Goal: Task Accomplishment & Management: Manage account settings

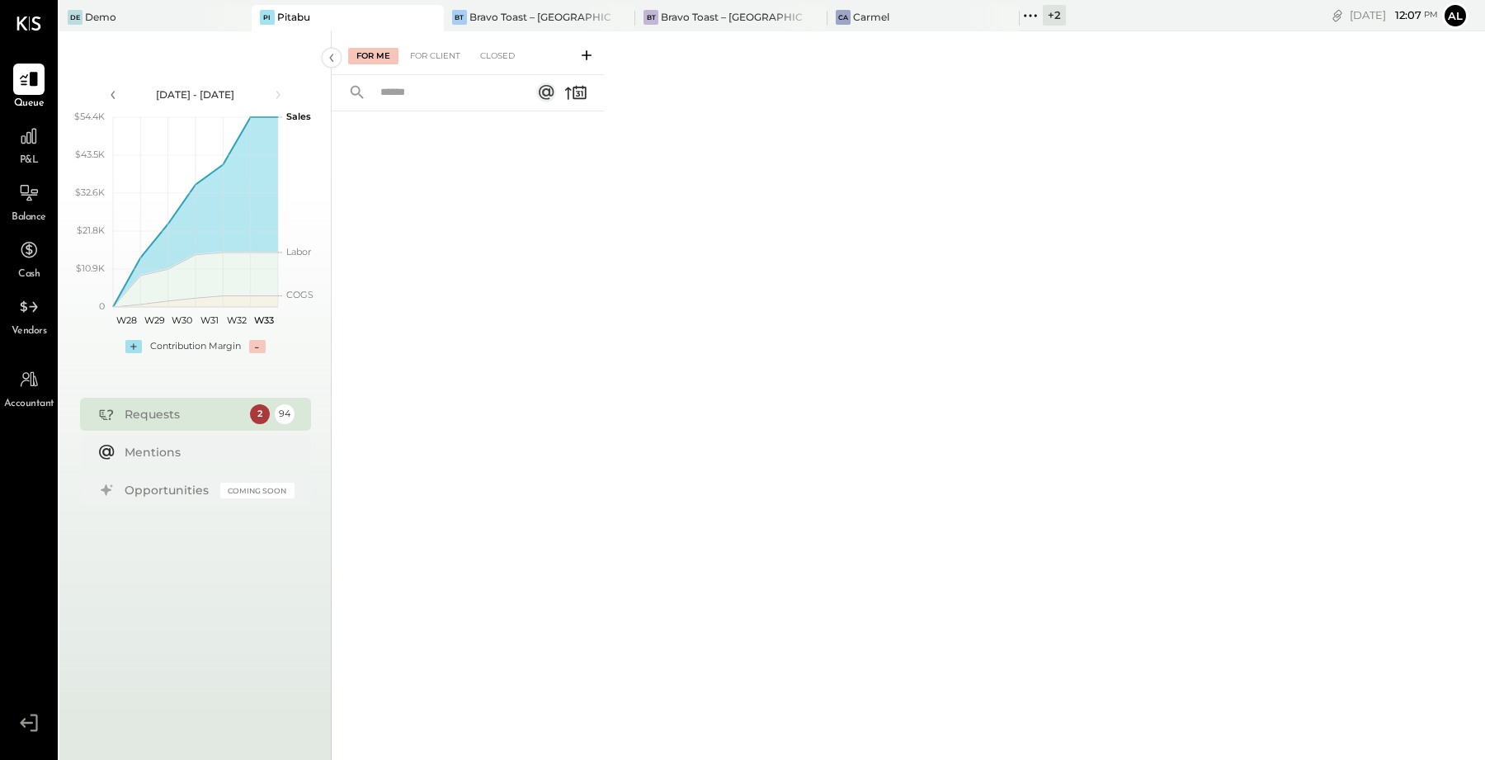
click at [257, 408] on div "2" at bounding box center [260, 414] width 20 height 20
click at [525, 10] on div "Bravo Toast – [GEOGRAPHIC_DATA]" at bounding box center [540, 17] width 142 height 14
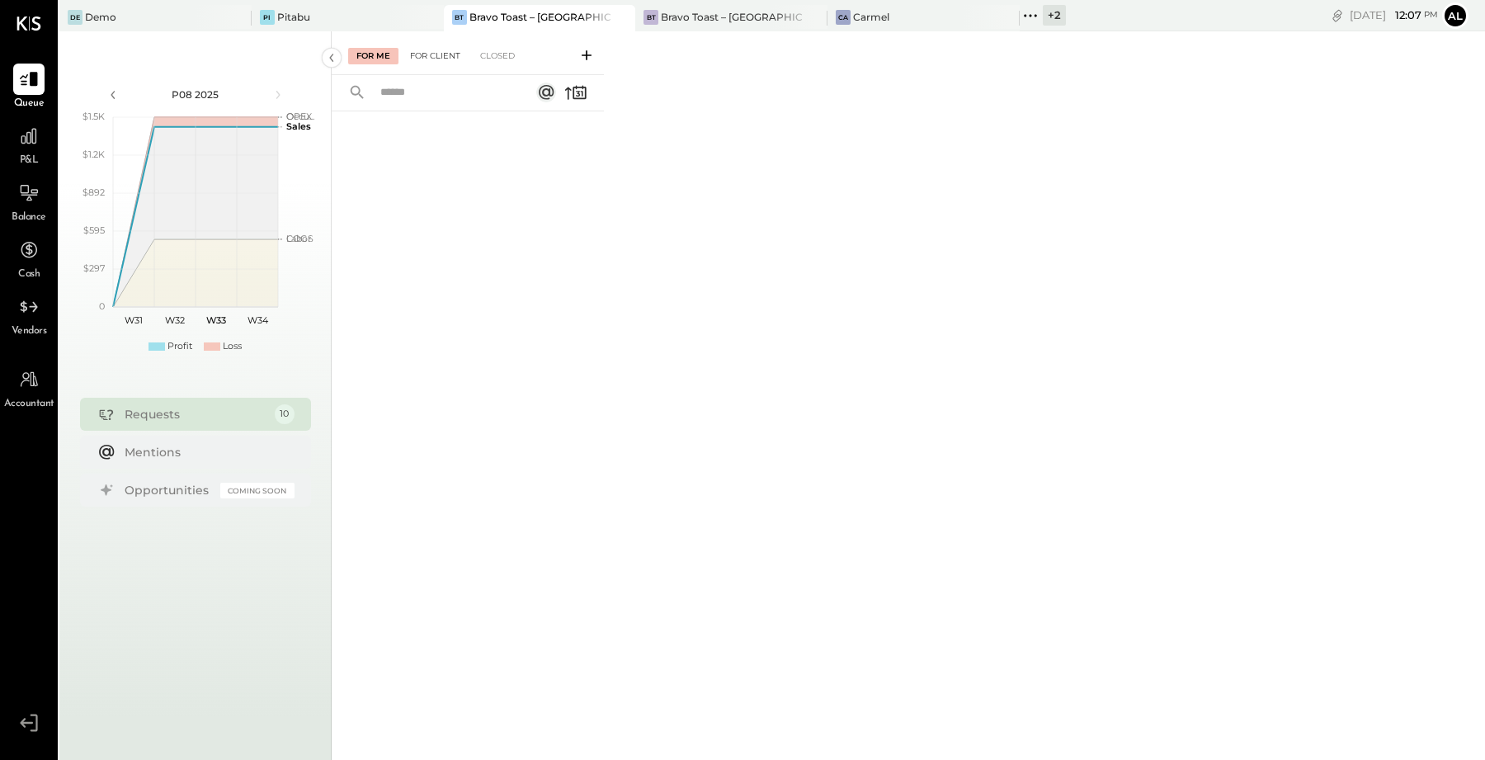
click at [450, 53] on div "For Client" at bounding box center [435, 56] width 67 height 16
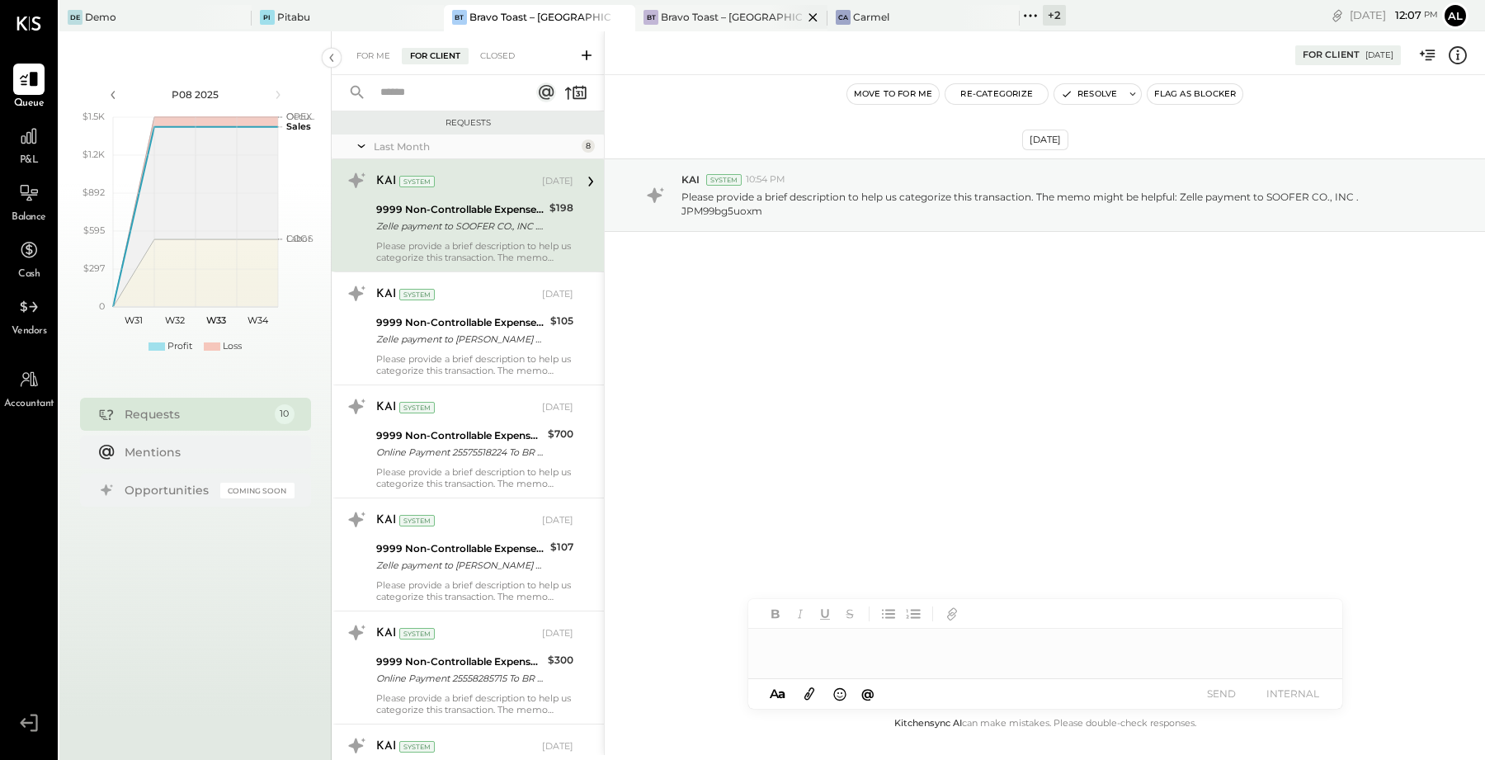
click at [718, 29] on div "[PERSON_NAME] Toast – [GEOGRAPHIC_DATA]" at bounding box center [731, 18] width 192 height 26
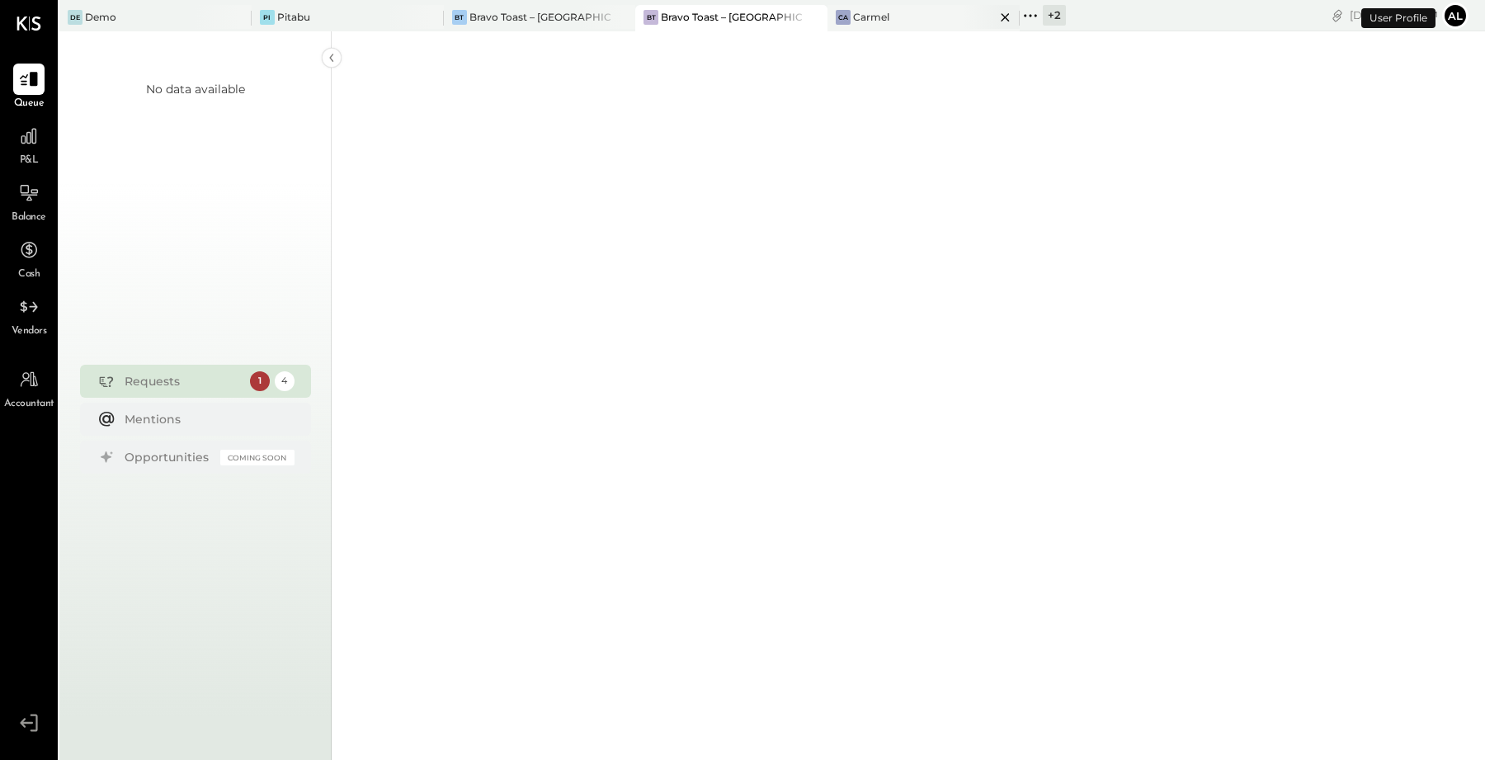
click at [877, 19] on div "Ca Carmel" at bounding box center [910, 17] width 167 height 15
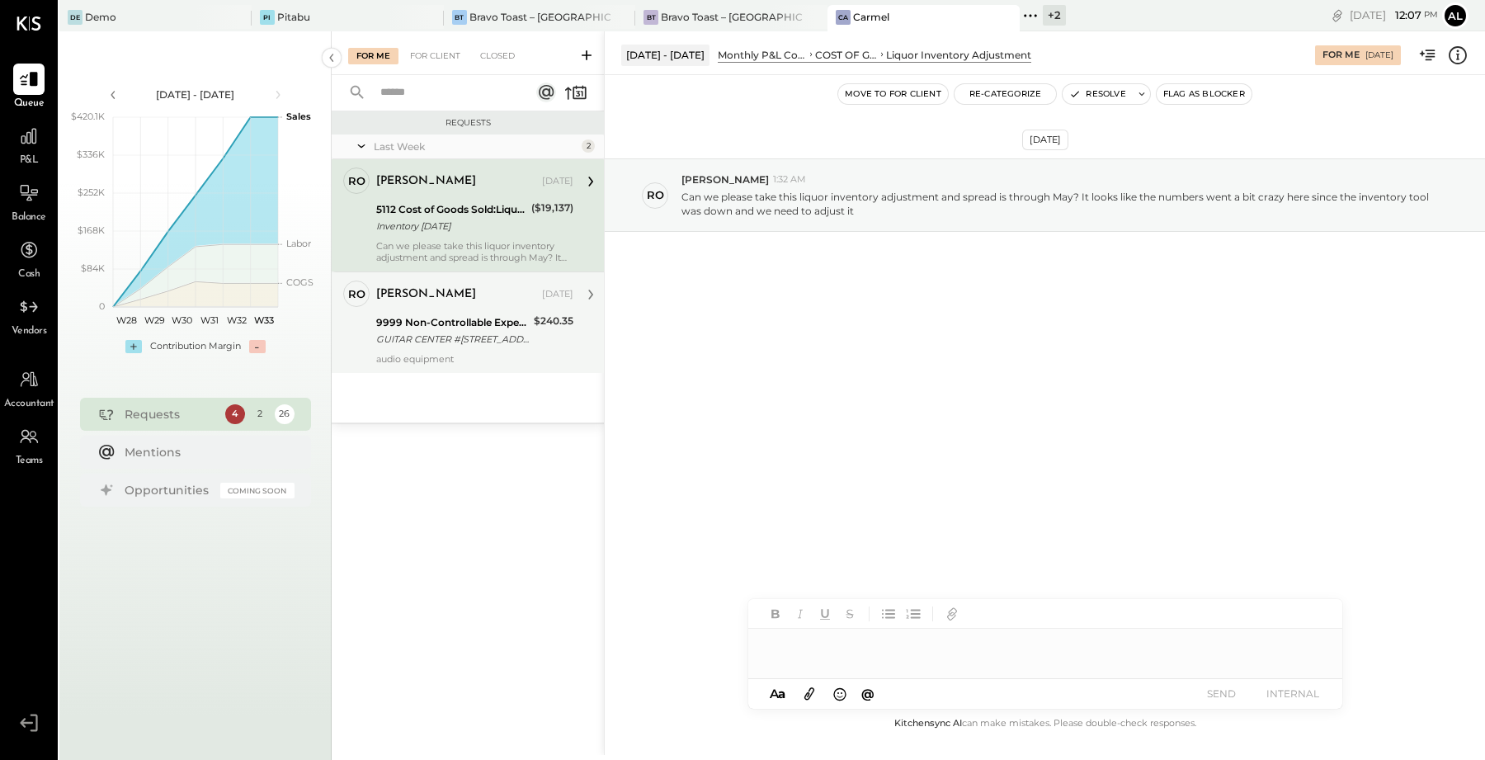
click at [462, 337] on div "GUITAR CENTER #[STREET_ADDRESS]" at bounding box center [452, 339] width 153 height 16
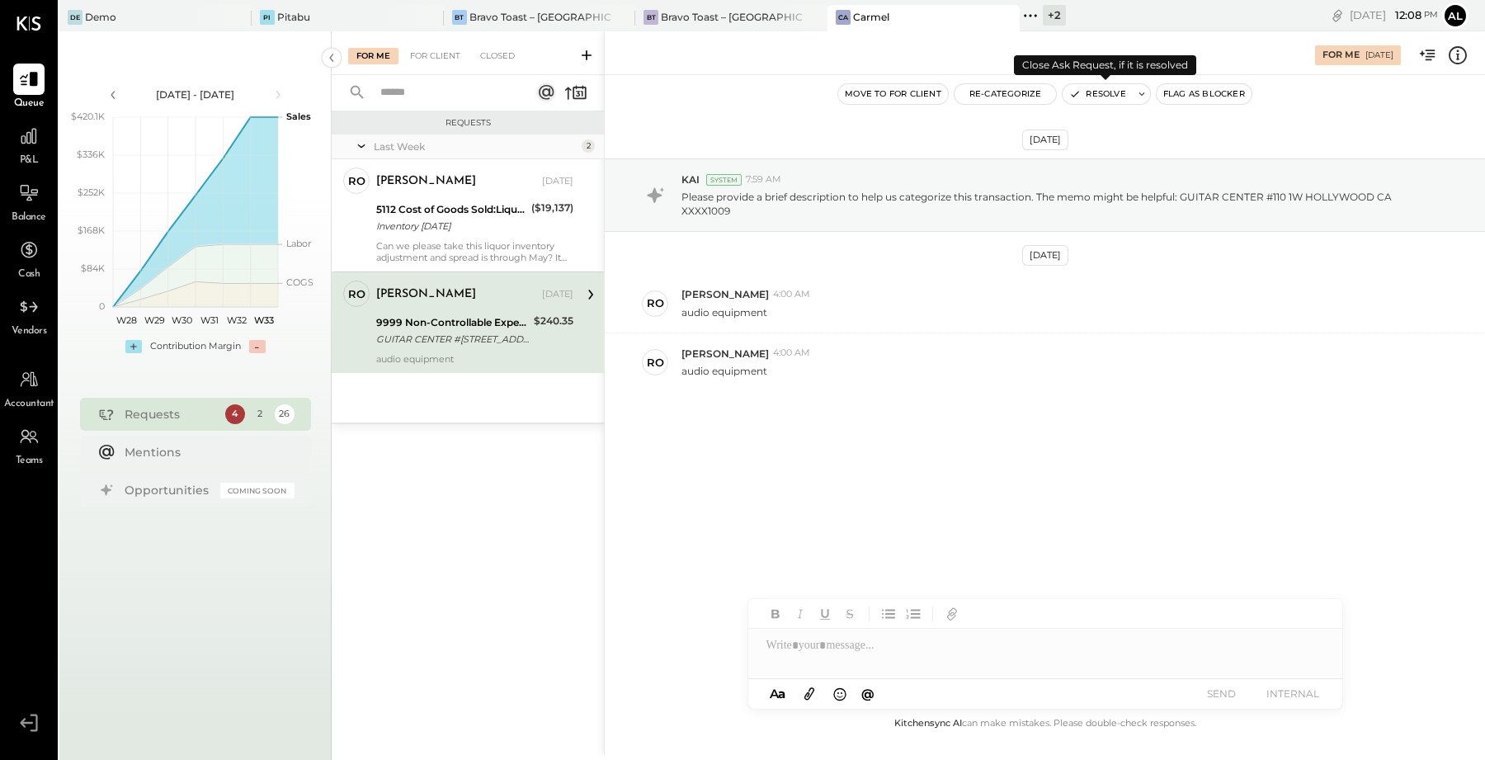
click at [1136, 97] on icon at bounding box center [1142, 94] width 12 height 12
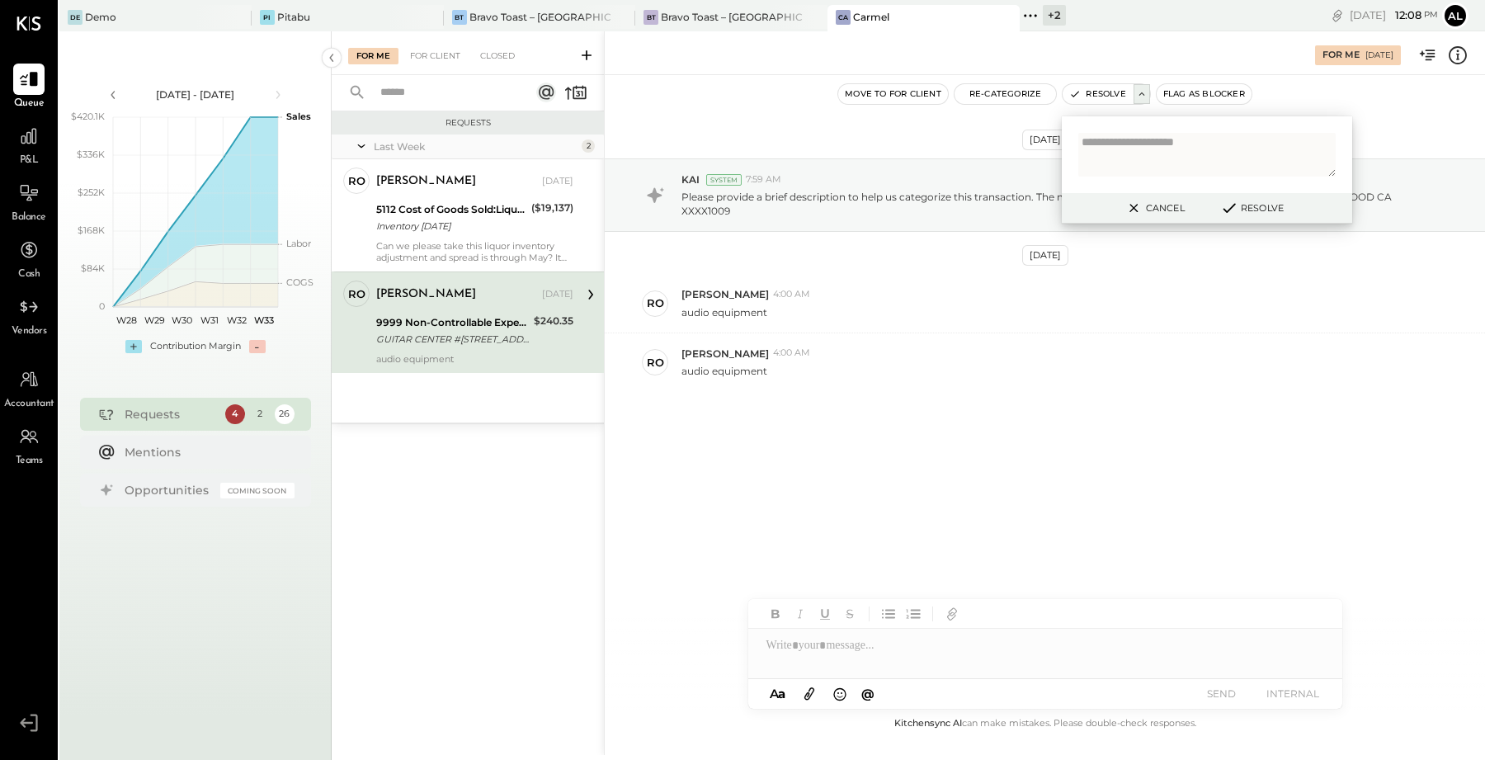
click at [1310, 94] on div "Move to for client Re-Categorize Resolve Cancel Resolve Flag as Blocker" at bounding box center [1045, 93] width 880 height 21
click at [1293, 87] on div "Move to for client Re-Categorize Resolve Cancel Resolve Flag as Blocker" at bounding box center [1045, 93] width 880 height 21
click at [1134, 352] on div "[PERSON_NAME] 4:00 AM" at bounding box center [1076, 353] width 790 height 14
click at [977, 97] on button "Re-Categorize" at bounding box center [1005, 94] width 102 height 20
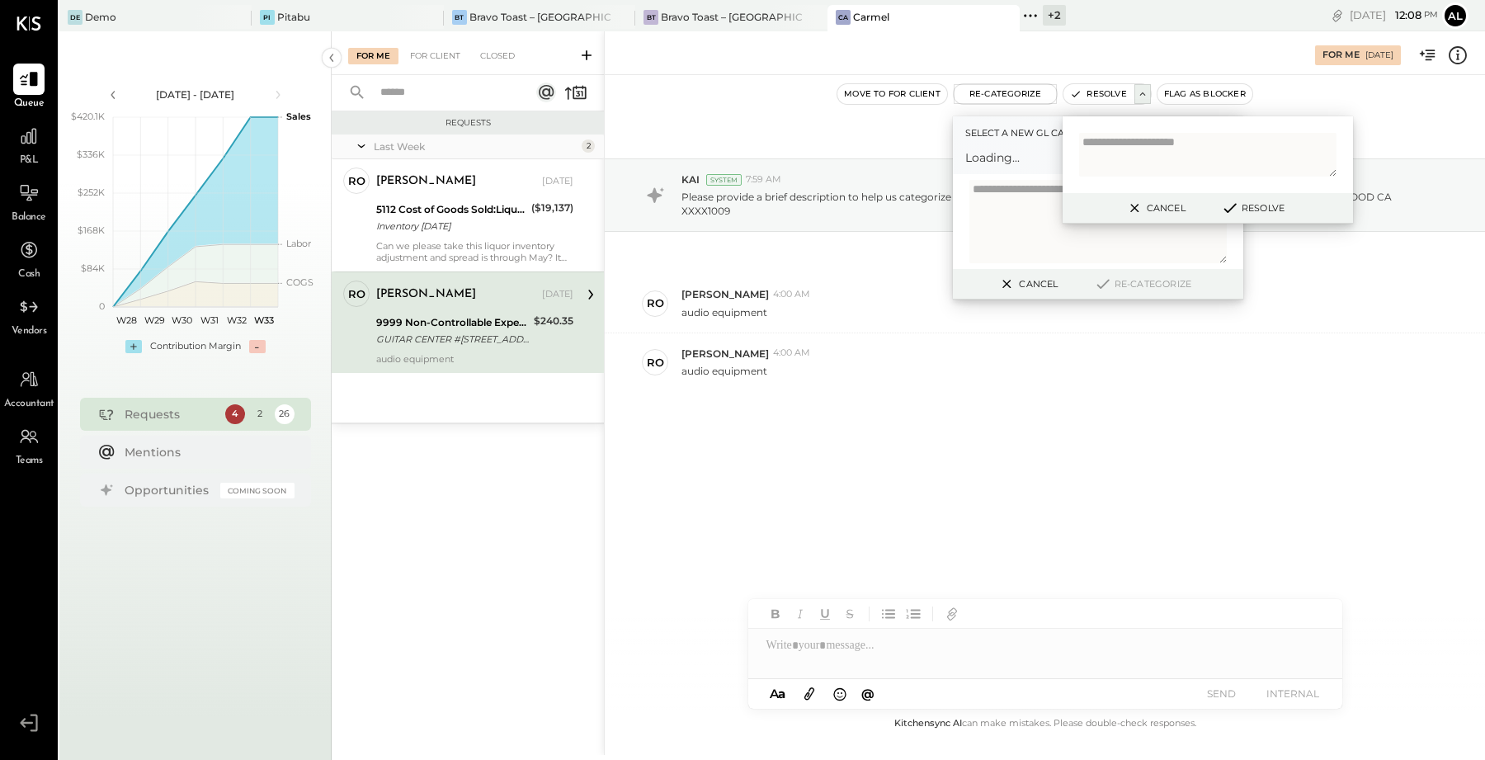
click at [770, 137] on div "[DATE] KAI System 7:59 AM Please provide a brief description to help us categor…" at bounding box center [1045, 315] width 880 height 398
click at [1166, 210] on button "Cancel" at bounding box center [1154, 207] width 71 height 21
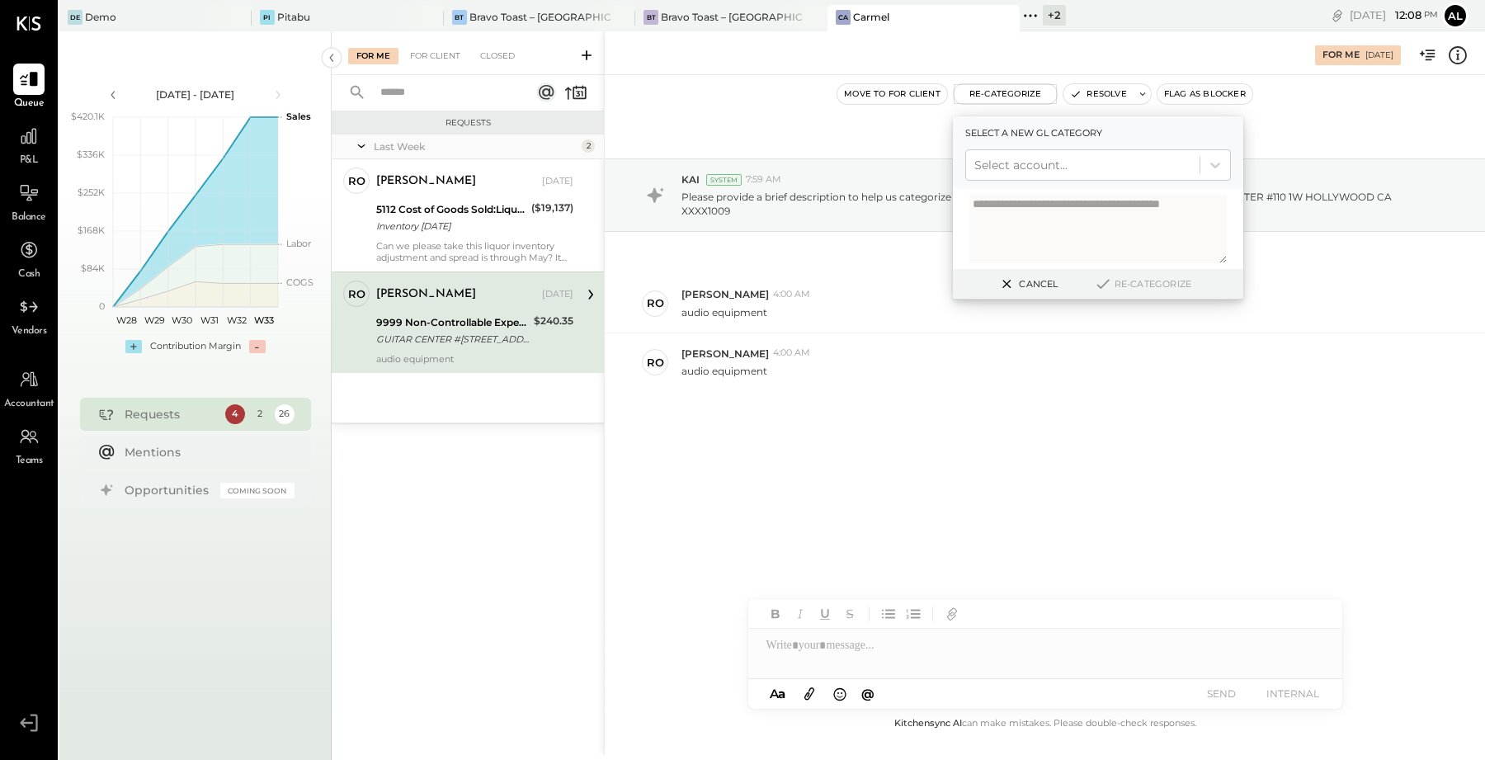
click at [1038, 287] on button "Cancel" at bounding box center [1026, 283] width 71 height 21
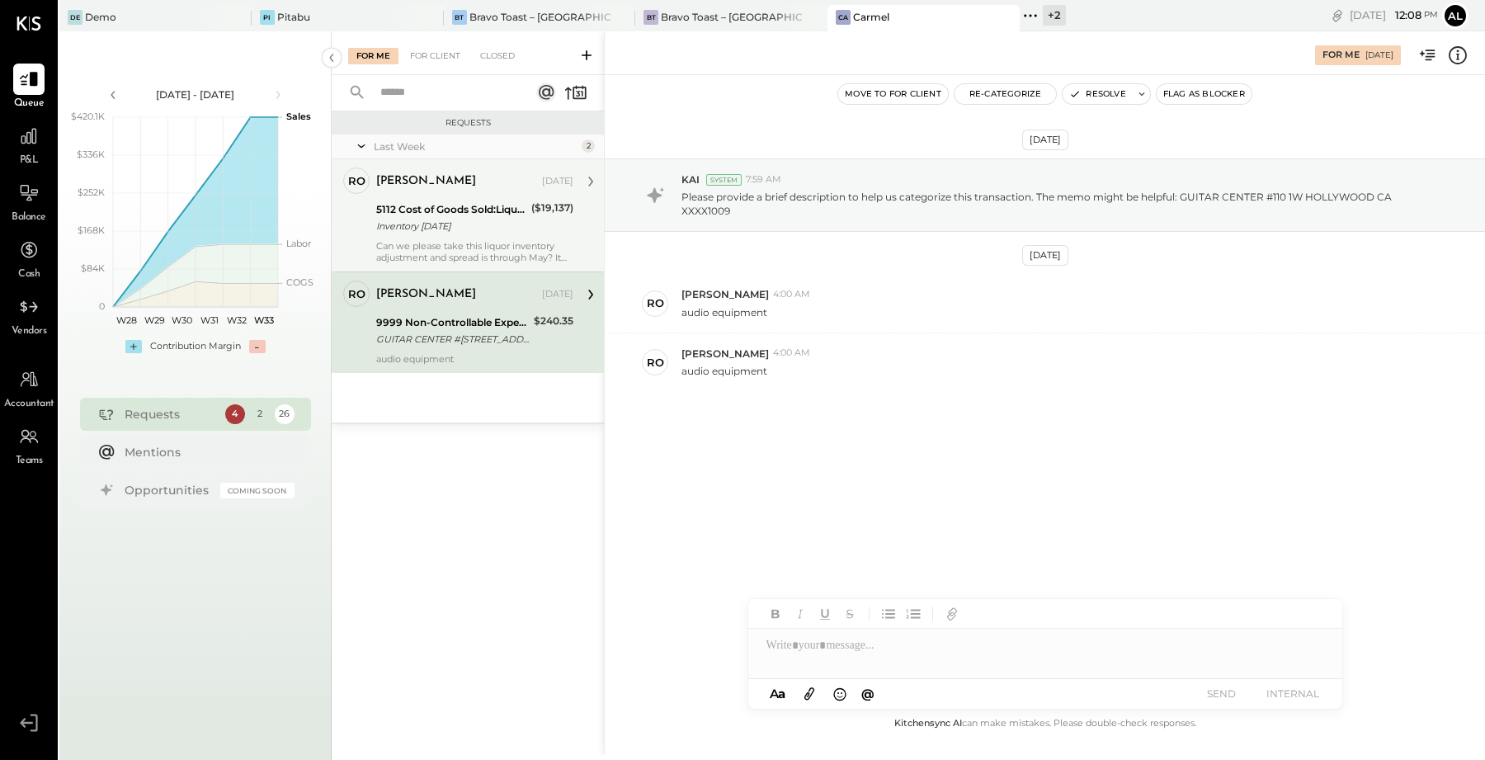
click at [486, 223] on div "Inventory [DATE]" at bounding box center [451, 226] width 150 height 16
